Goal: Register for event/course

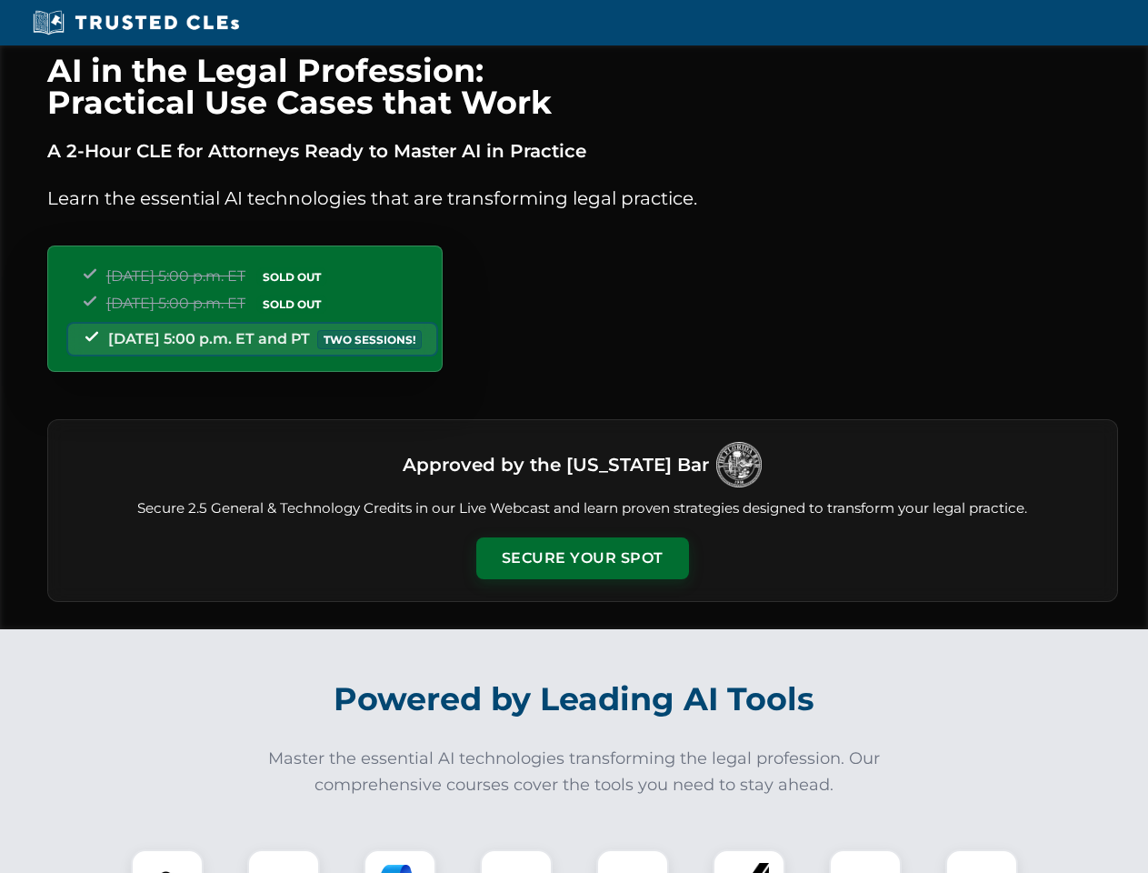
click at [582, 558] on button "Secure Your Spot" at bounding box center [582, 558] width 213 height 42
click at [167, 861] on img at bounding box center [167, 885] width 53 height 53
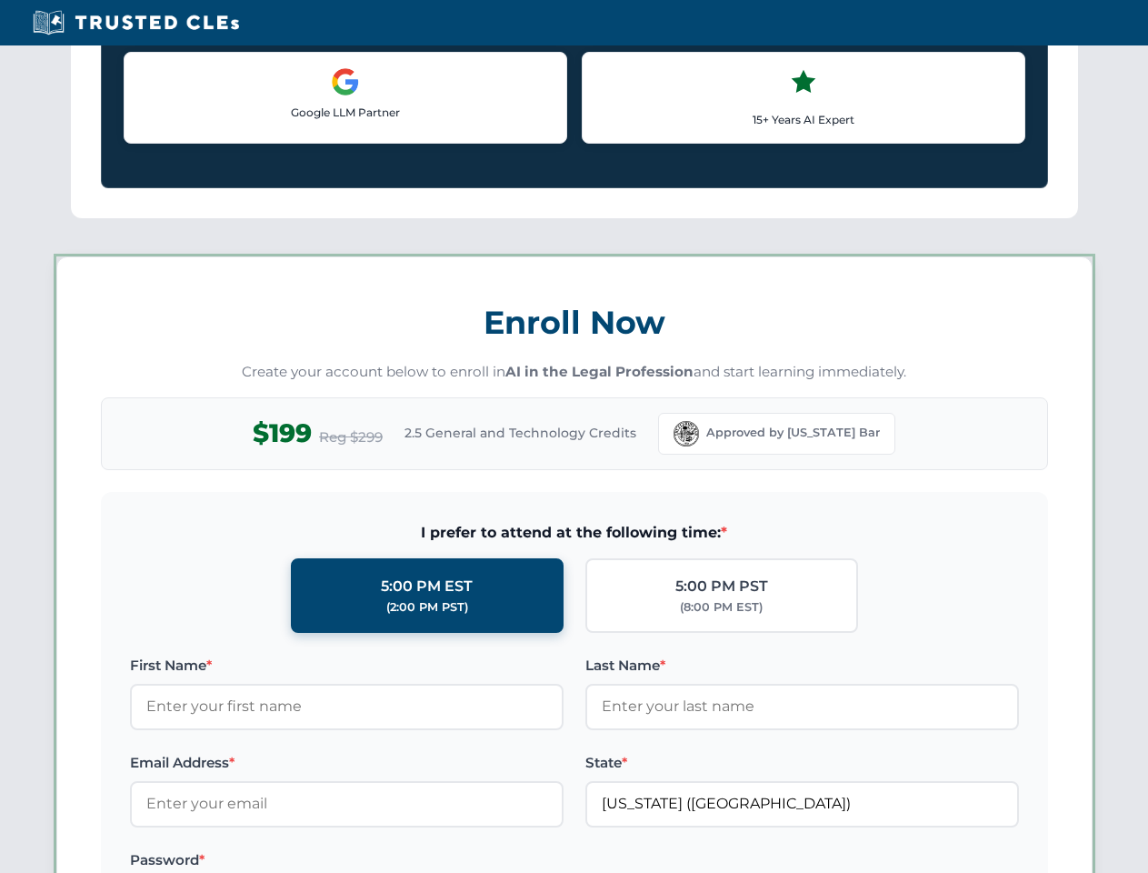
click at [400, 861] on label "Password *" at bounding box center [347, 860] width 434 height 22
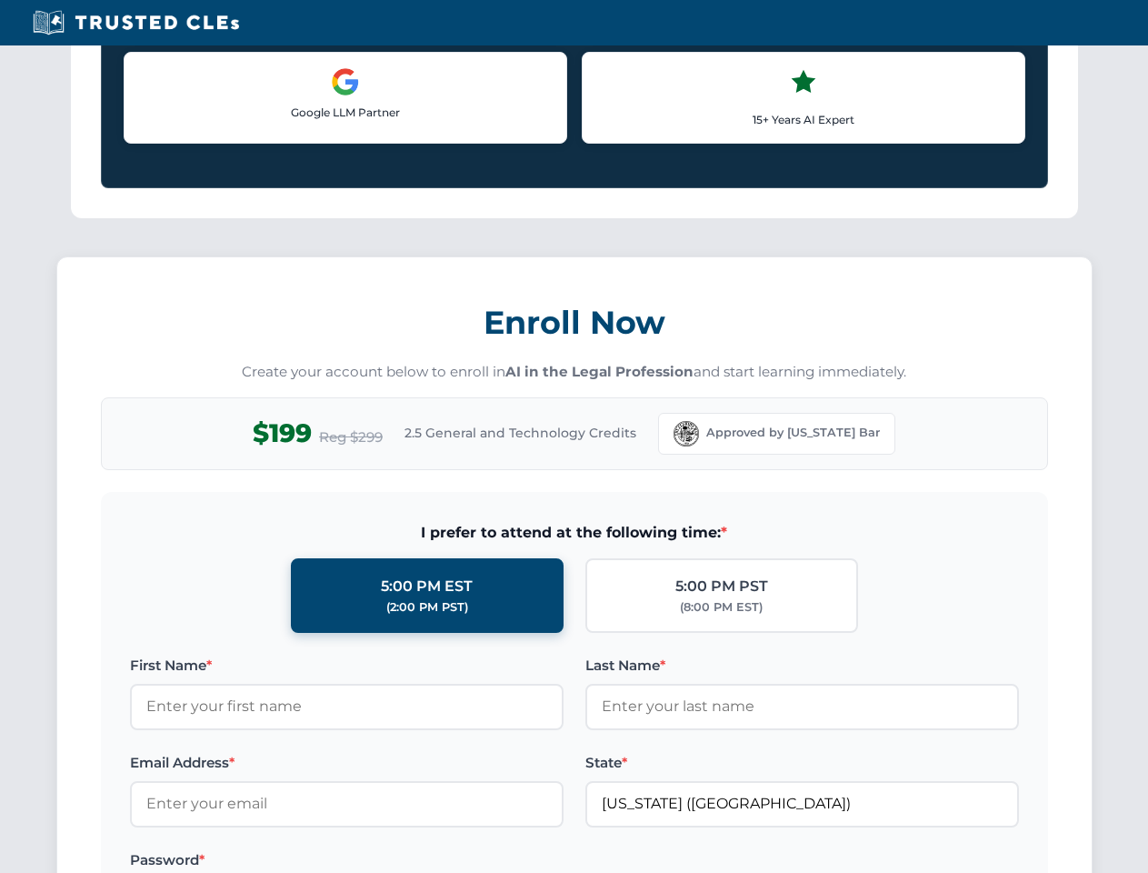
scroll to position [1784, 0]
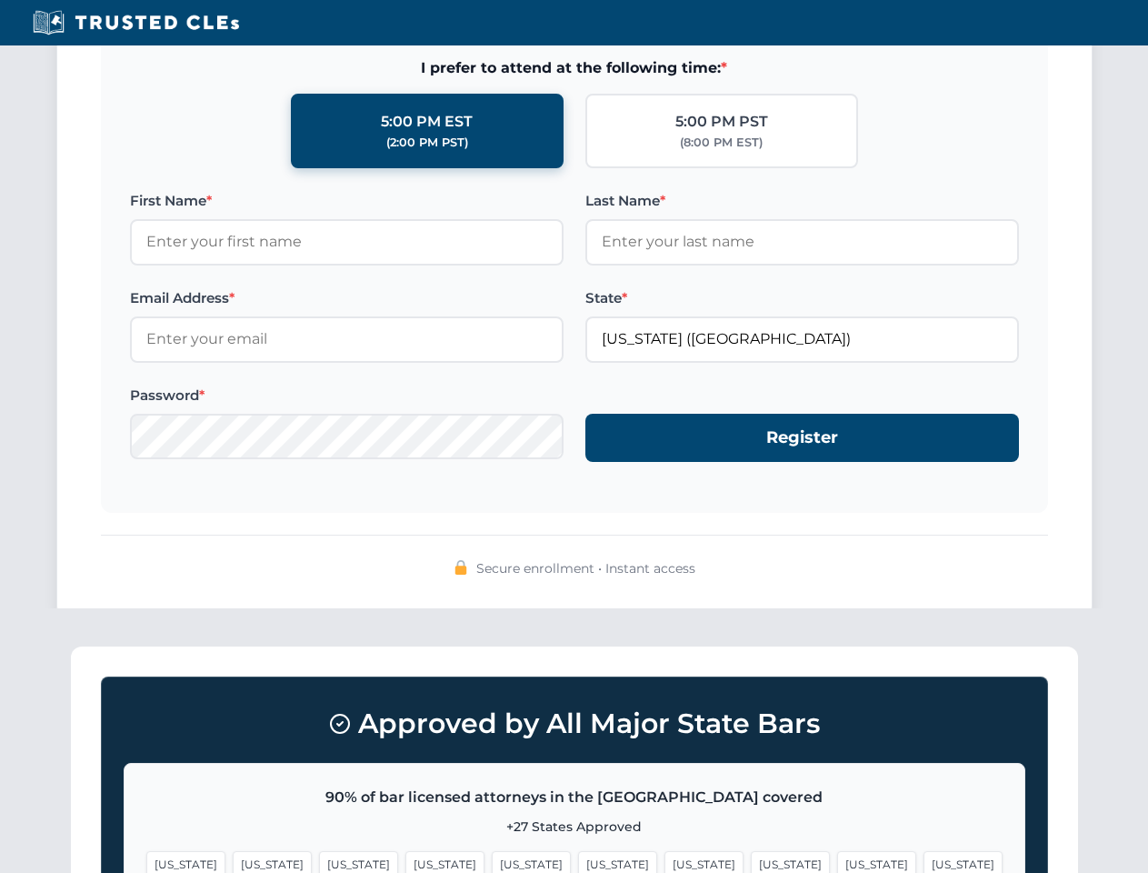
click at [837, 861] on span "[US_STATE]" at bounding box center [876, 864] width 79 height 26
